Goal: Book appointment/travel/reservation: Book appointment/travel/reservation

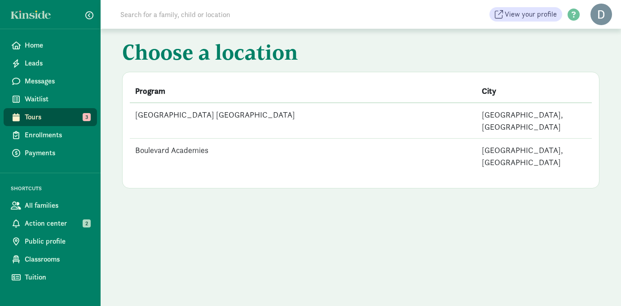
click at [63, 117] on span "Tours" at bounding box center [57, 117] width 65 height 11
click at [182, 139] on td "Boulevard Academies" at bounding box center [303, 156] width 347 height 35
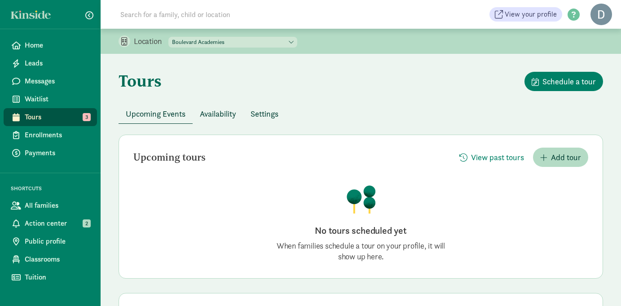
click at [210, 42] on select "Oak Center Little People Academy Boulevard Academies" at bounding box center [232, 42] width 129 height 11
select select "15331"
click at [169, 37] on select "Oak Center Little People Academy Boulevard Academies" at bounding box center [232, 42] width 129 height 11
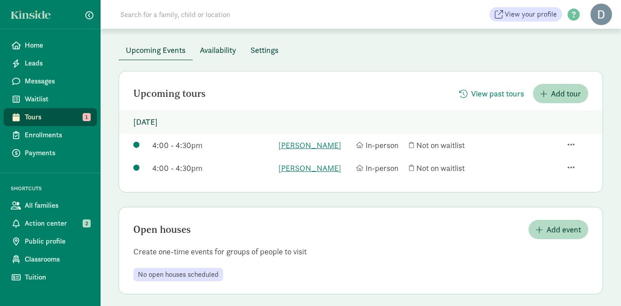
scroll to position [70, 0]
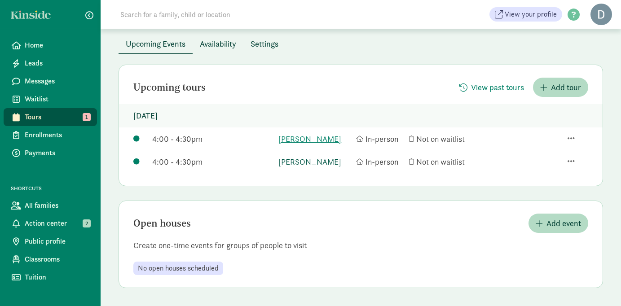
click at [309, 162] on link "[PERSON_NAME]" at bounding box center [314, 162] width 73 height 12
click at [292, 138] on link "[PERSON_NAME]" at bounding box center [314, 139] width 73 height 12
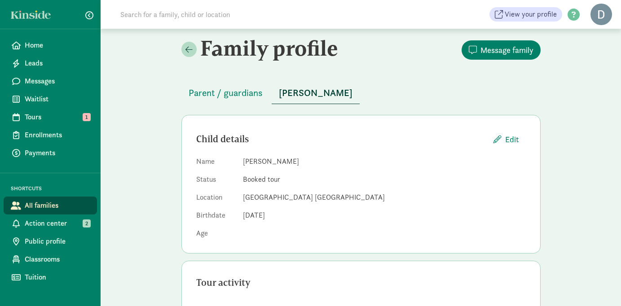
scroll to position [7, 0]
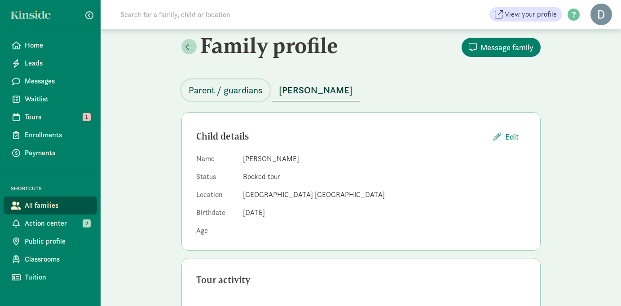
click at [240, 95] on span "Parent / guardians" at bounding box center [226, 90] width 74 height 14
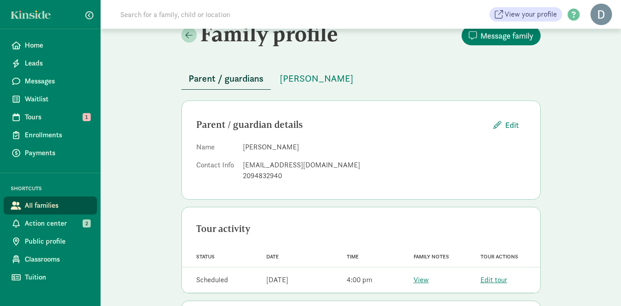
scroll to position [22, 0]
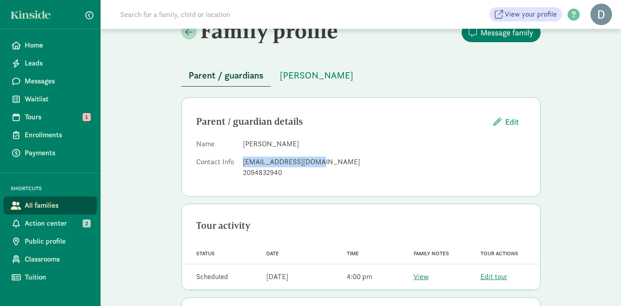
drag, startPoint x: 315, startPoint y: 163, endPoint x: 243, endPoint y: 165, distance: 71.9
click at [243, 165] on div "[EMAIL_ADDRESS][DOMAIN_NAME]" at bounding box center [384, 162] width 283 height 11
copy div "sagenest87@gmail.com"
drag, startPoint x: 244, startPoint y: 145, endPoint x: 298, endPoint y: 145, distance: 53.9
click at [298, 145] on dd "Stephen Genest" at bounding box center [384, 144] width 283 height 11
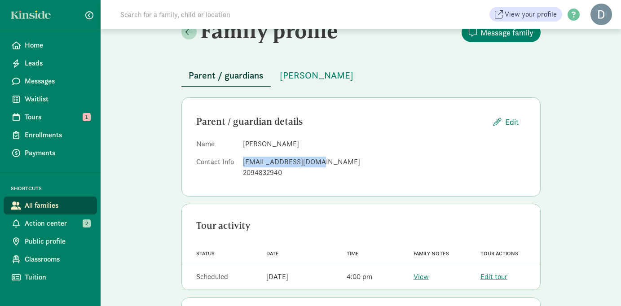
copy dd "Stephen Genest"
click at [318, 75] on span "A.J. Genest" at bounding box center [317, 75] width 74 height 14
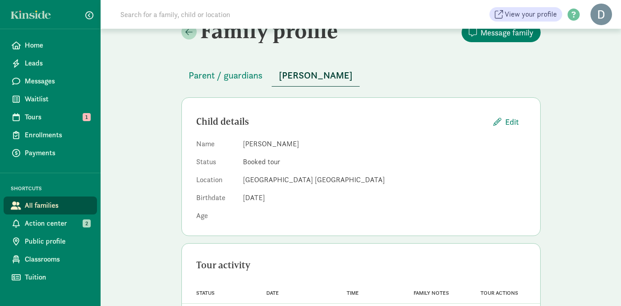
scroll to position [63, 0]
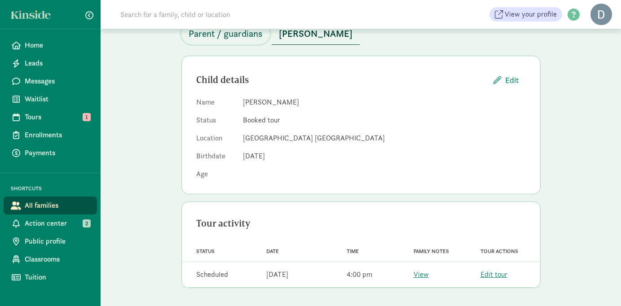
click at [232, 37] on span "Parent / guardians" at bounding box center [226, 34] width 74 height 14
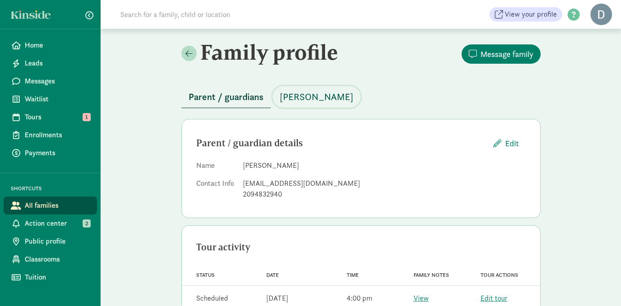
click at [294, 97] on span "A.J. Genest" at bounding box center [317, 97] width 74 height 14
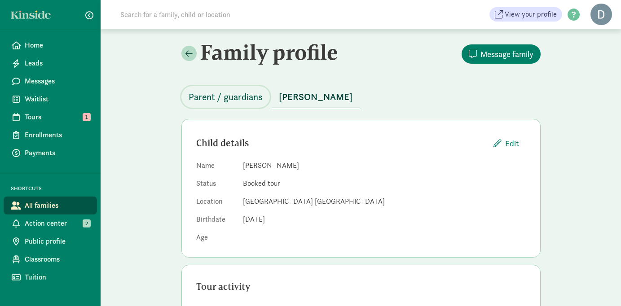
click at [236, 102] on span "Parent / guardians" at bounding box center [226, 97] width 74 height 14
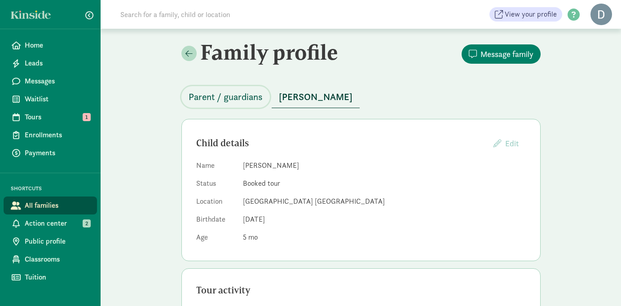
click at [237, 100] on span "Parent / guardians" at bounding box center [226, 97] width 74 height 14
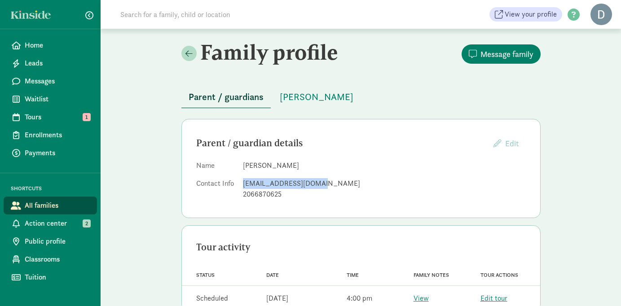
drag, startPoint x: 317, startPoint y: 184, endPoint x: 233, endPoint y: 187, distance: 83.6
click at [233, 187] on dl "Name [PERSON_NAME] Contact Info [EMAIL_ADDRESS][DOMAIN_NAME] 2066870625" at bounding box center [361, 181] width 330 height 43
copy dl "[EMAIL_ADDRESS][DOMAIN_NAME]"
click at [318, 98] on span "[PERSON_NAME]" at bounding box center [317, 97] width 74 height 14
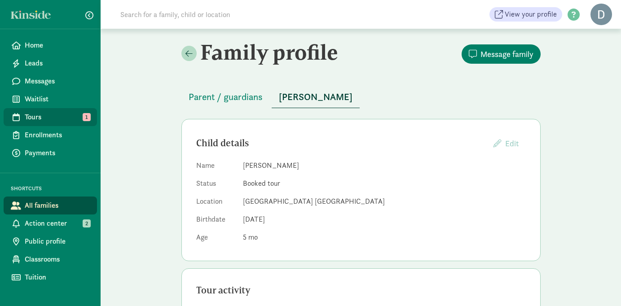
click at [78, 116] on span "Tours" at bounding box center [57, 117] width 65 height 11
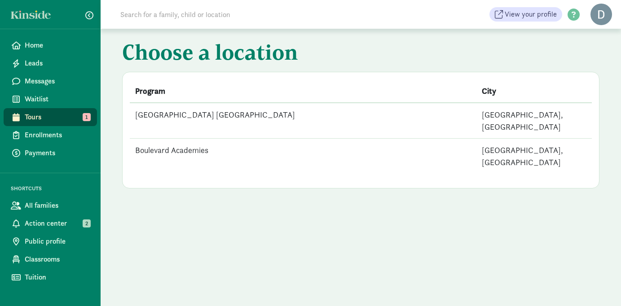
click at [181, 139] on td "Boulevard Academies" at bounding box center [303, 156] width 347 height 35
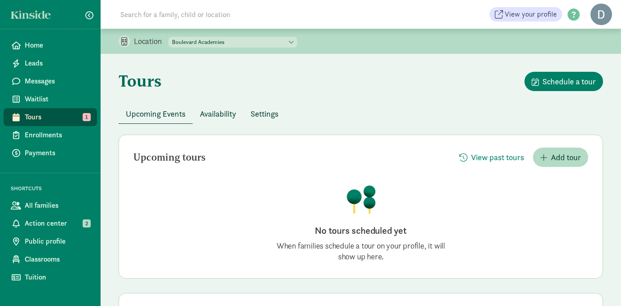
scroll to position [93, 0]
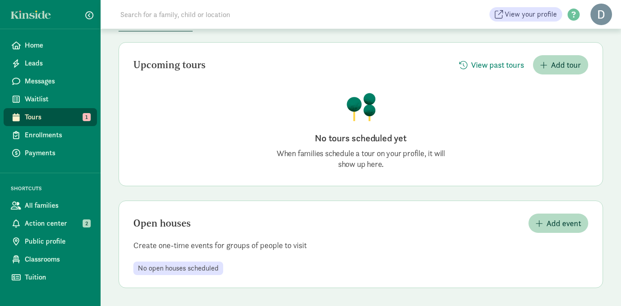
click at [75, 115] on span "Tours" at bounding box center [57, 117] width 65 height 11
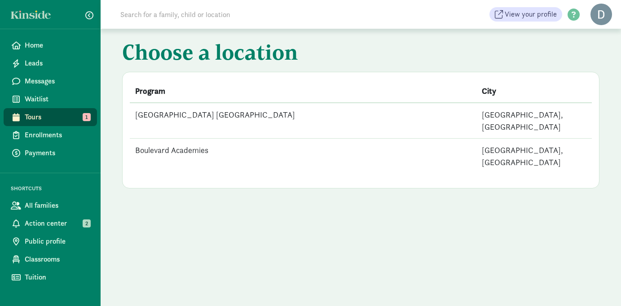
click at [221, 110] on td "[GEOGRAPHIC_DATA] [GEOGRAPHIC_DATA]" at bounding box center [303, 121] width 347 height 36
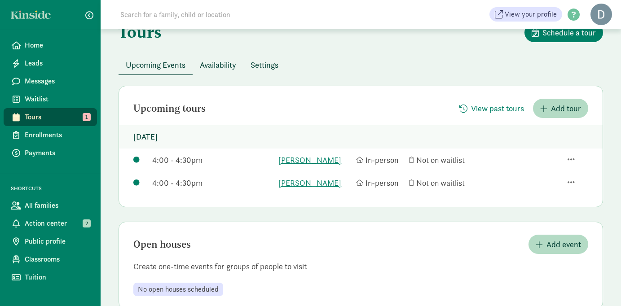
scroll to position [70, 0]
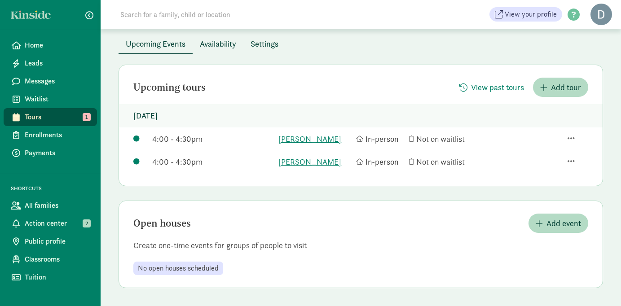
click at [566, 150] on div "4:00 - 4:30pm Vincent Vertido In-person Not on waitlist" at bounding box center [361, 161] width 484 height 23
click at [571, 137] on span "button" at bounding box center [571, 138] width 7 height 8
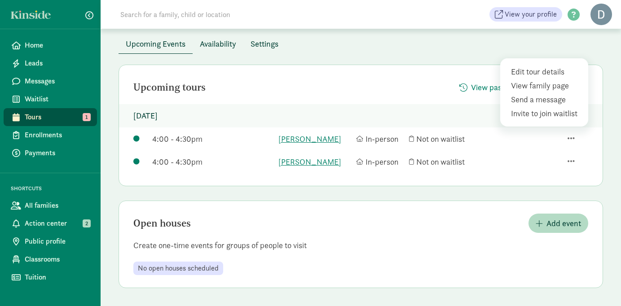
click at [408, 105] on p "Tuesday, September 2, 2025" at bounding box center [361, 115] width 484 height 23
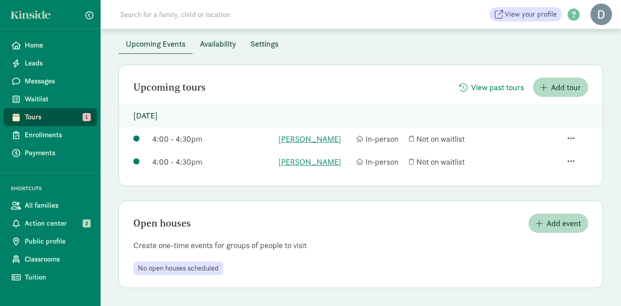
click at [269, 40] on span "Settings" at bounding box center [265, 44] width 28 height 12
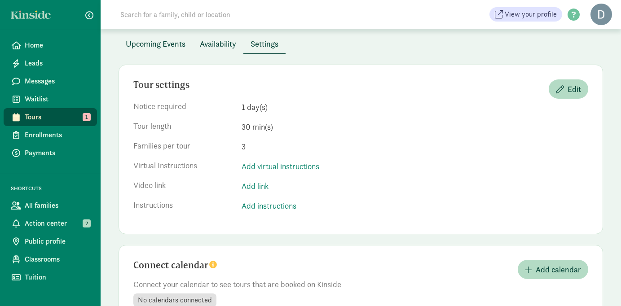
click at [223, 41] on span "Availability" at bounding box center [218, 44] width 36 height 12
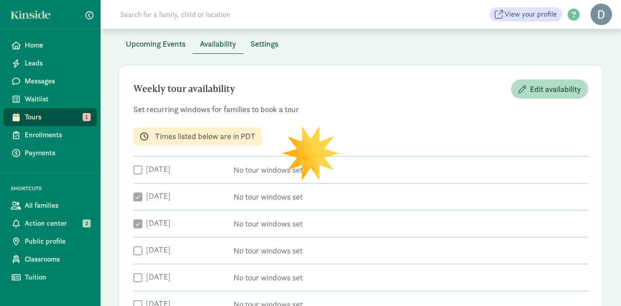
checkbox input "true"
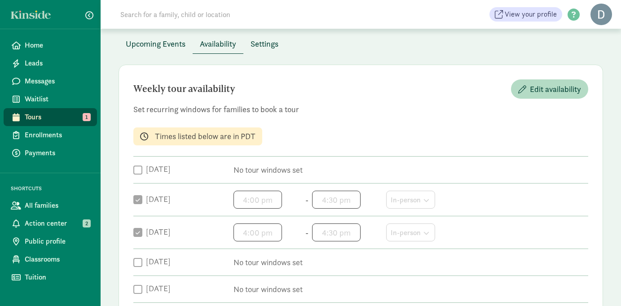
click at [172, 46] on span "Upcoming Events" at bounding box center [156, 44] width 60 height 12
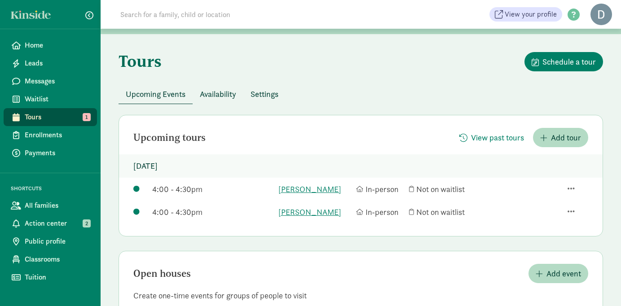
scroll to position [0, 0]
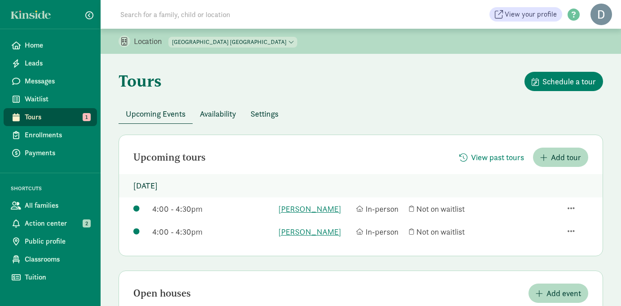
click at [235, 41] on select "Oak Center Little People Academy Boulevard Academies" at bounding box center [232, 42] width 129 height 11
select select "337823"
click at [169, 37] on select "Oak Center Little People Academy Boulevard Academies" at bounding box center [232, 42] width 129 height 11
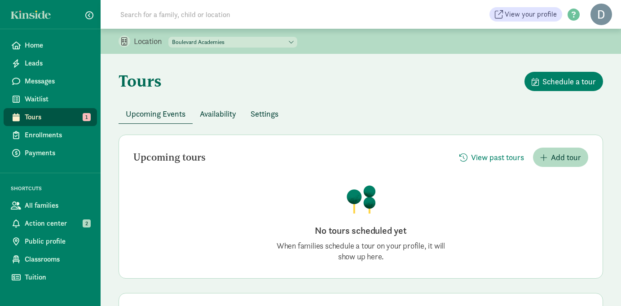
click at [153, 41] on p "Location" at bounding box center [151, 41] width 35 height 11
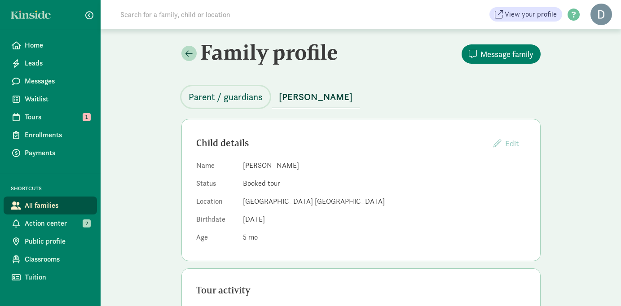
click at [214, 99] on span "Parent / guardians" at bounding box center [226, 97] width 74 height 14
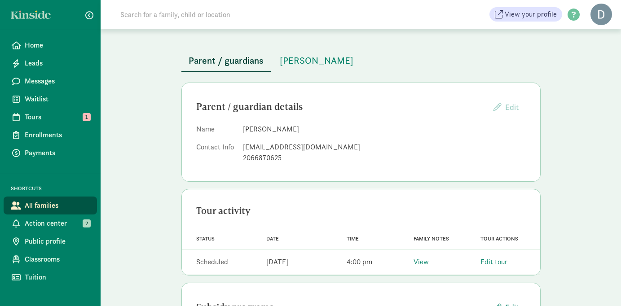
scroll to position [102, 0]
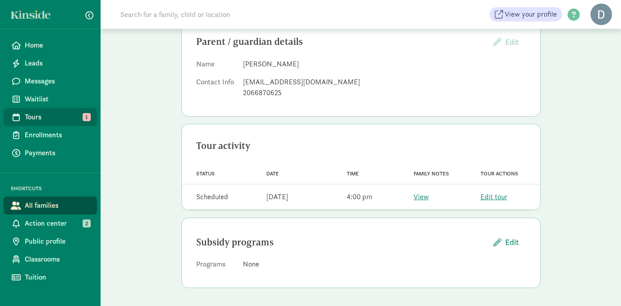
click at [63, 119] on span "Tours" at bounding box center [57, 117] width 65 height 11
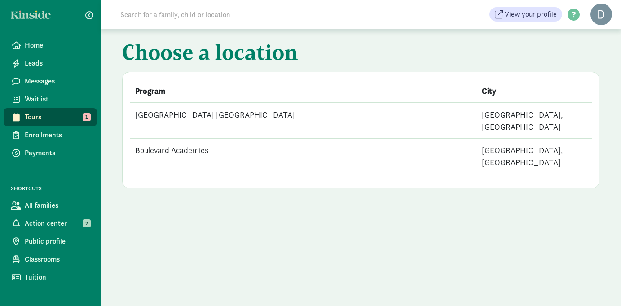
click at [159, 115] on td "[GEOGRAPHIC_DATA] [GEOGRAPHIC_DATA]" at bounding box center [303, 121] width 347 height 36
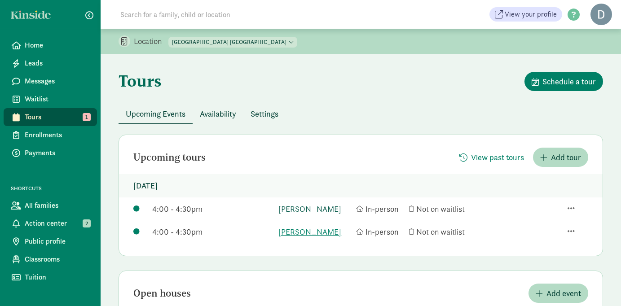
click at [294, 208] on link "[PERSON_NAME]" at bounding box center [314, 209] width 73 height 12
click at [300, 234] on link "[PERSON_NAME]" at bounding box center [314, 232] width 73 height 12
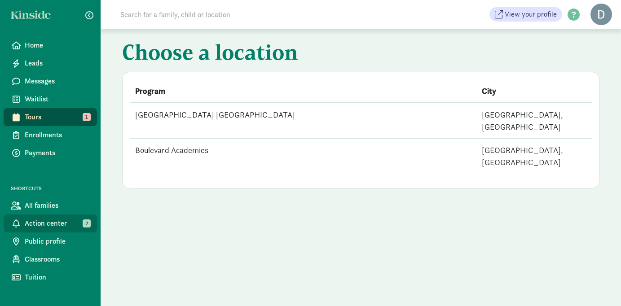
click at [66, 225] on span "Action center" at bounding box center [57, 223] width 65 height 11
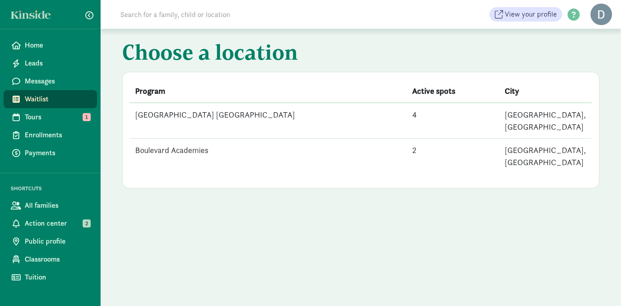
click at [319, 119] on td "[GEOGRAPHIC_DATA] [GEOGRAPHIC_DATA]" at bounding box center [268, 121] width 277 height 36
